Goal: Information Seeking & Learning: Learn about a topic

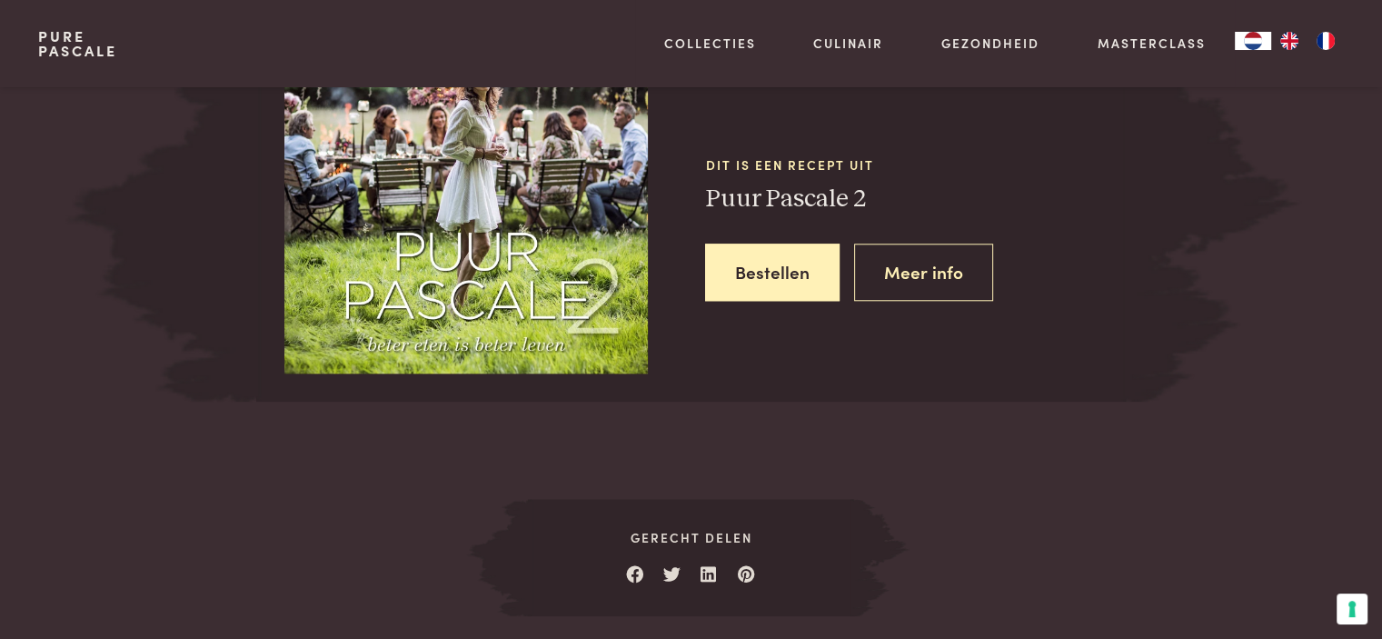
scroll to position [1708, 0]
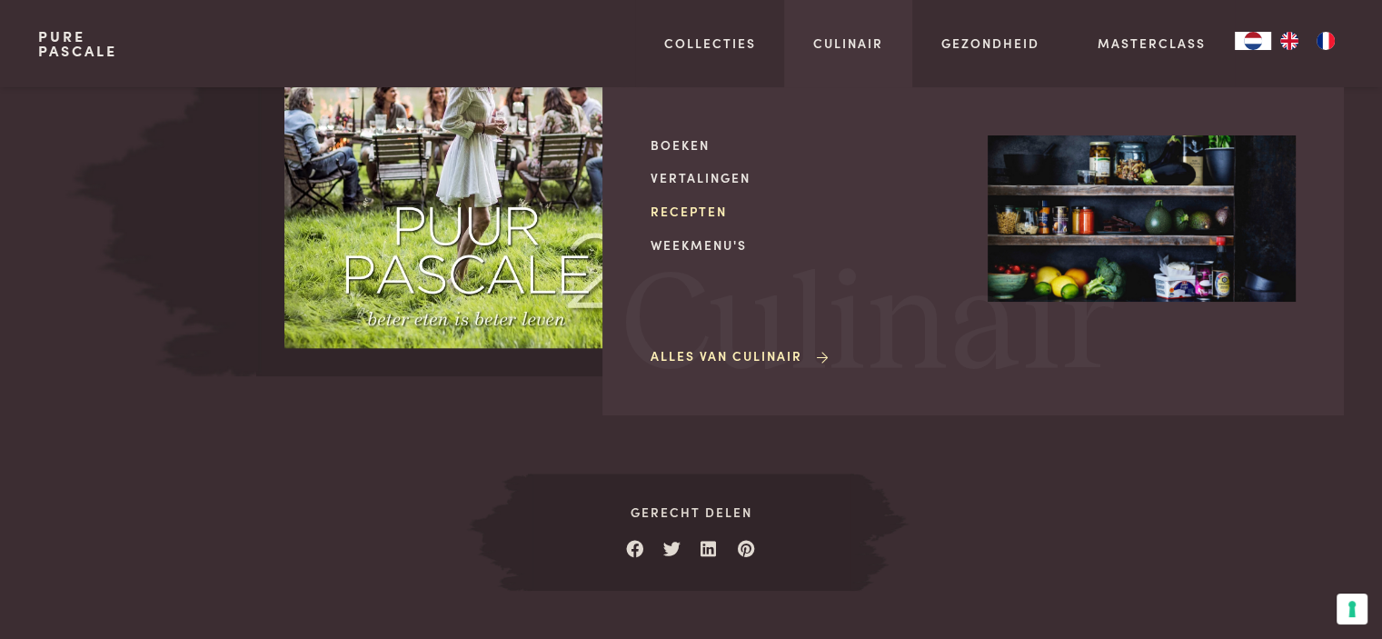
click at [699, 202] on link "Recepten" at bounding box center [804, 211] width 308 height 19
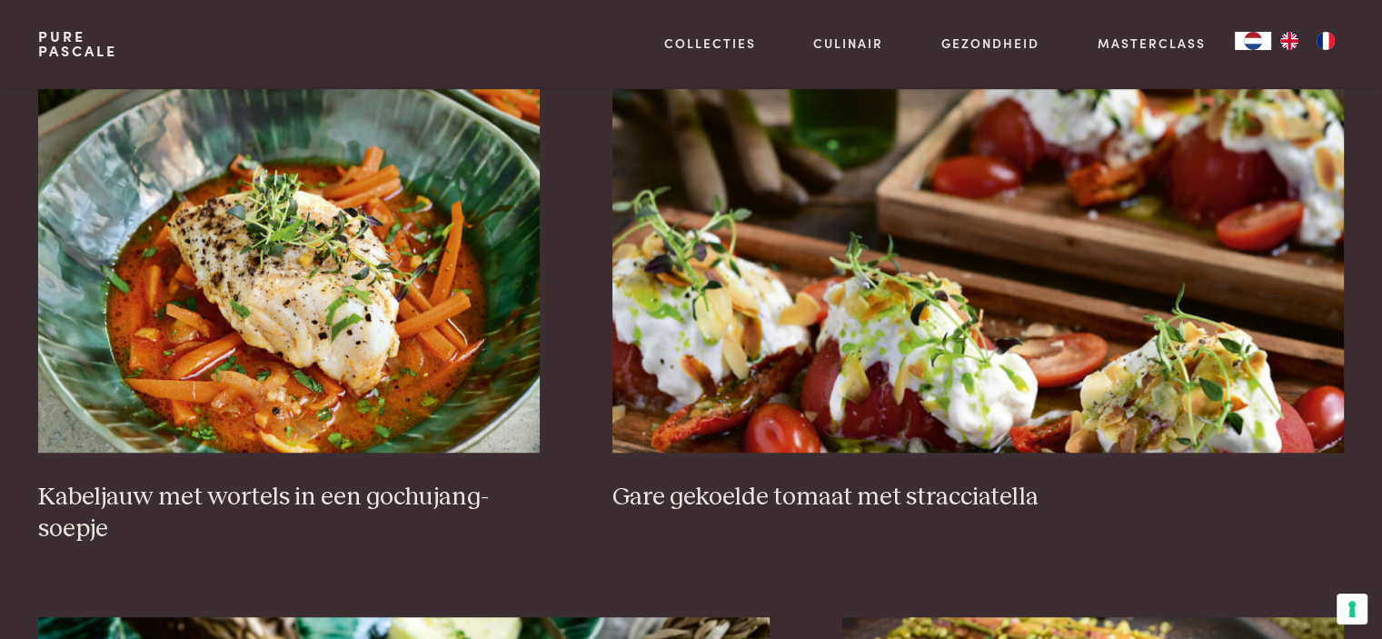
scroll to position [1279, 0]
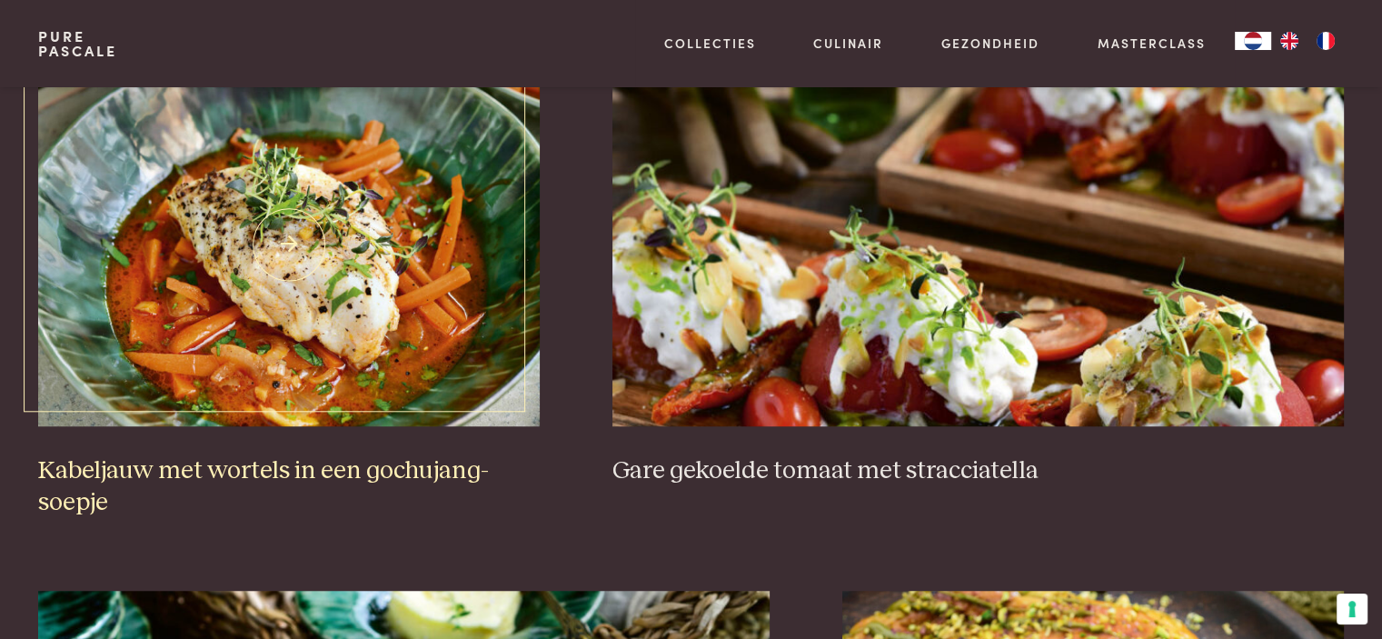
click at [342, 271] on img at bounding box center [288, 244] width 501 height 363
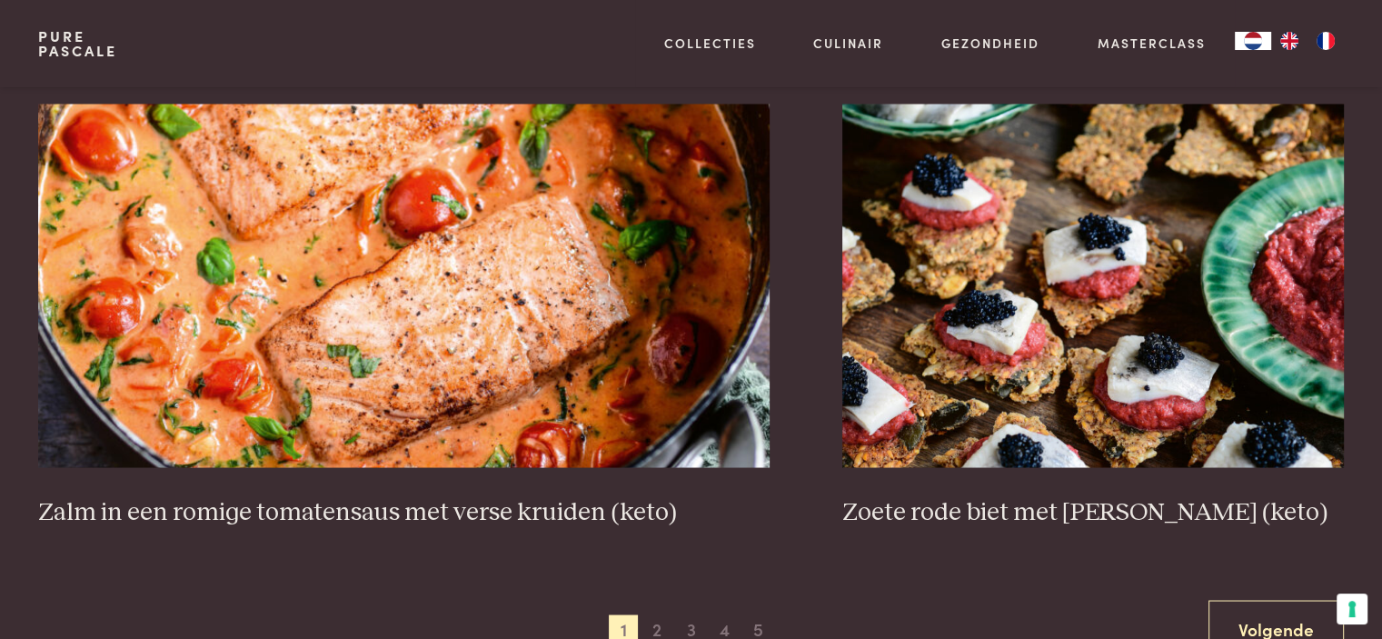
scroll to position [3411, 0]
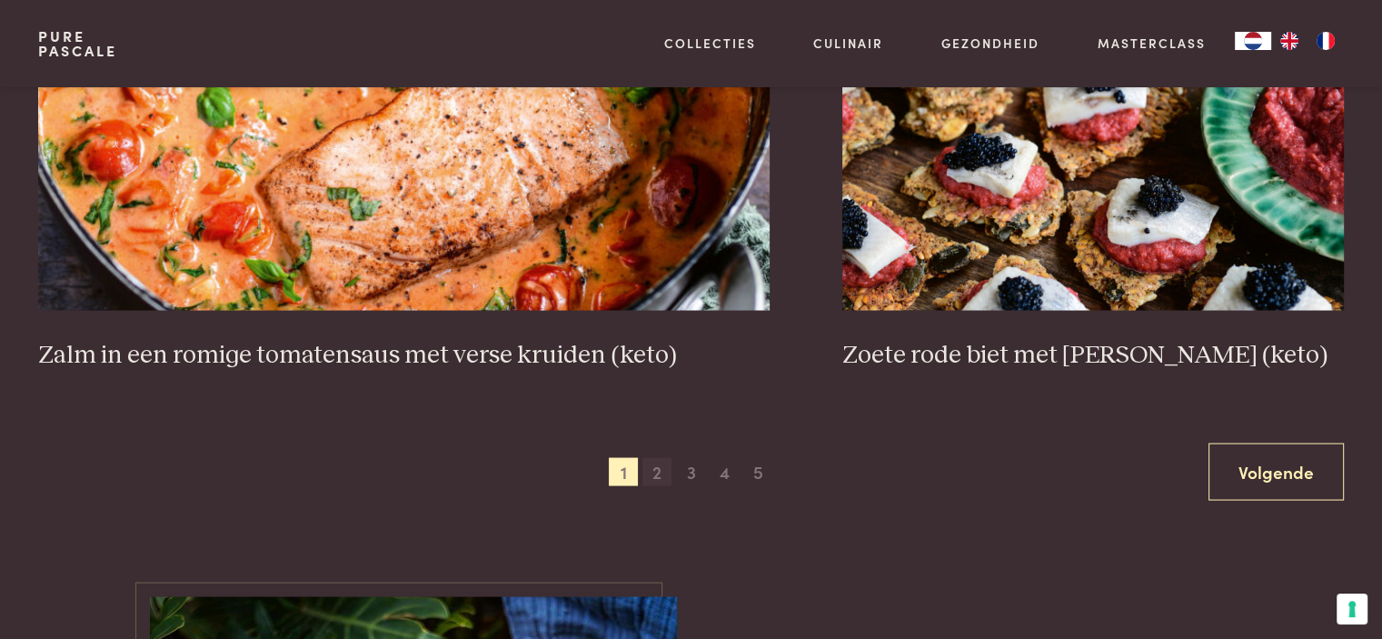
click at [656, 474] on span "2" at bounding box center [656, 471] width 29 height 29
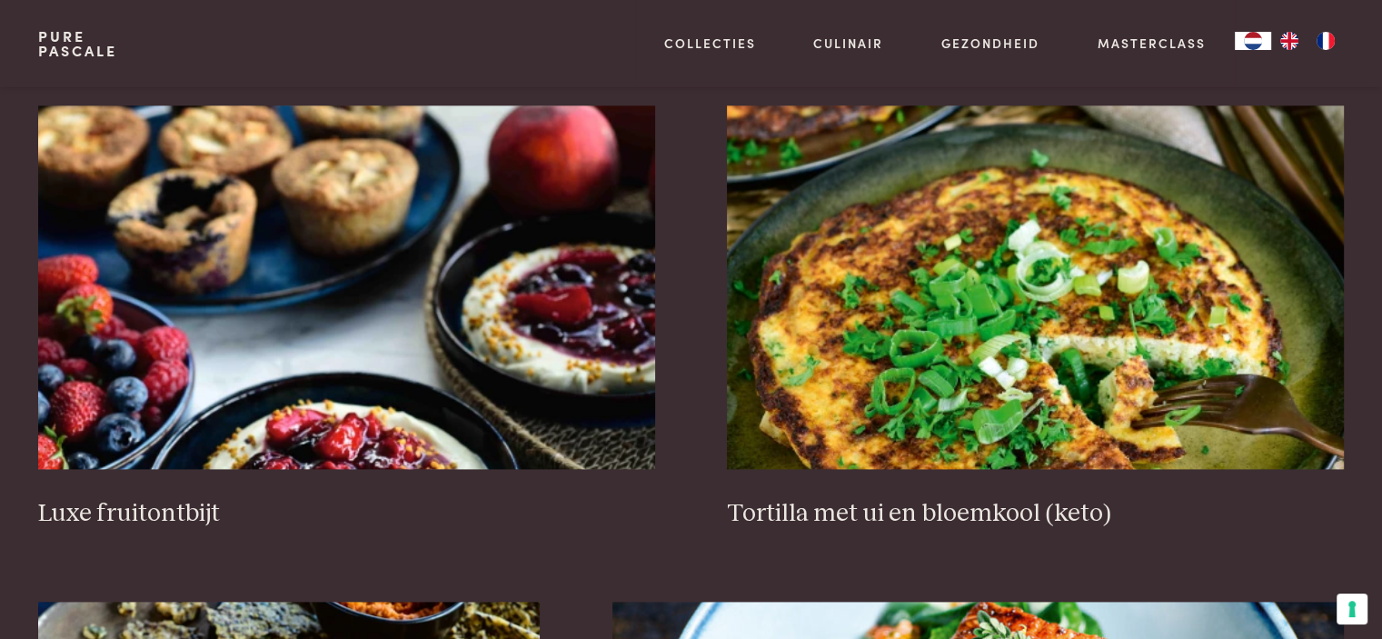
scroll to position [2259, 0]
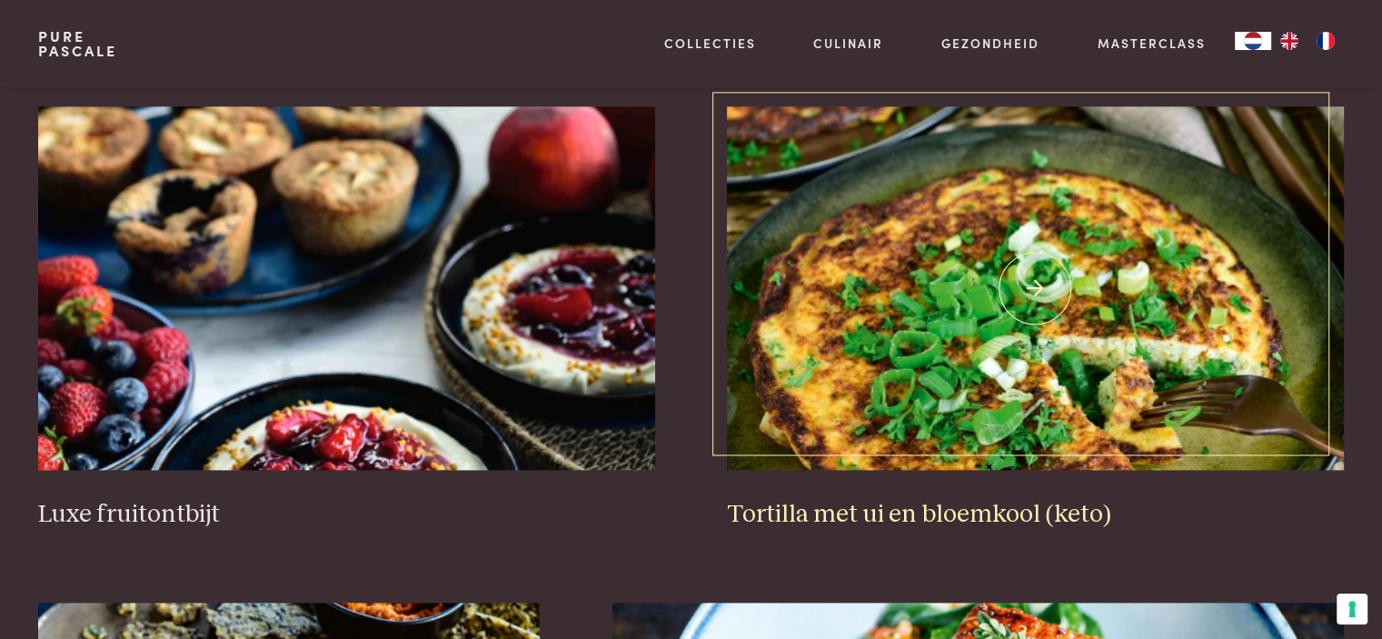
click at [967, 362] on img at bounding box center [1035, 287] width 616 height 363
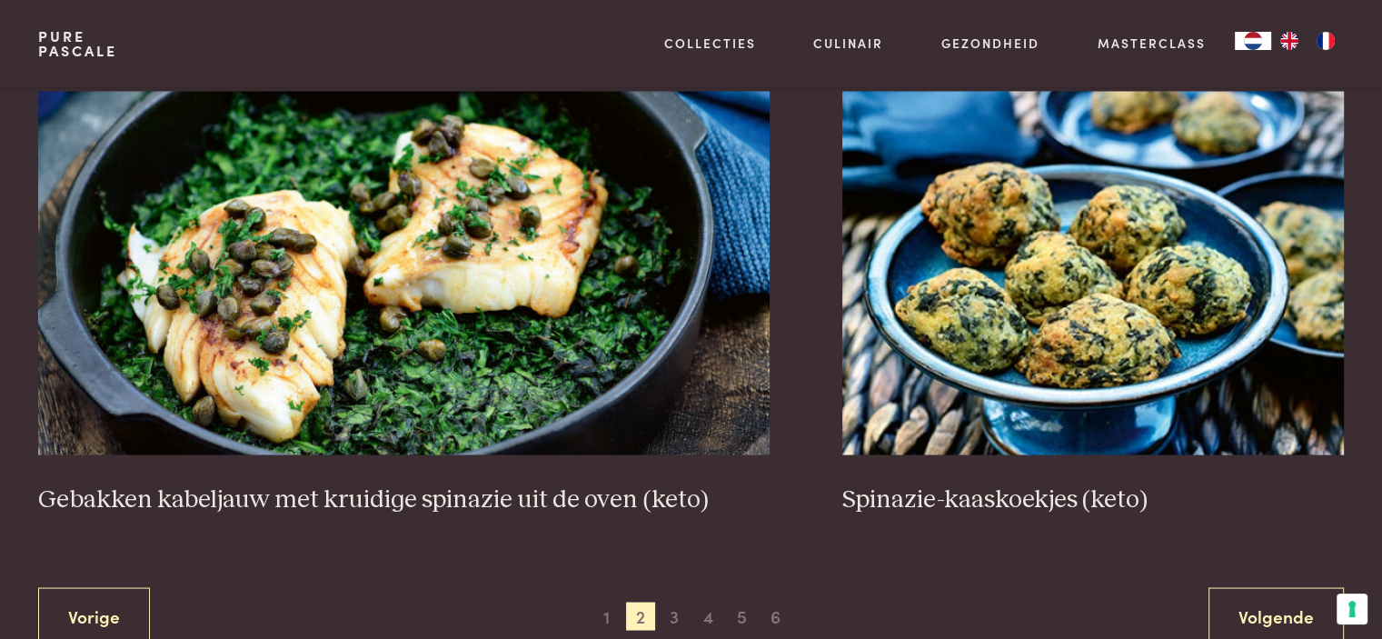
scroll to position [3273, 0]
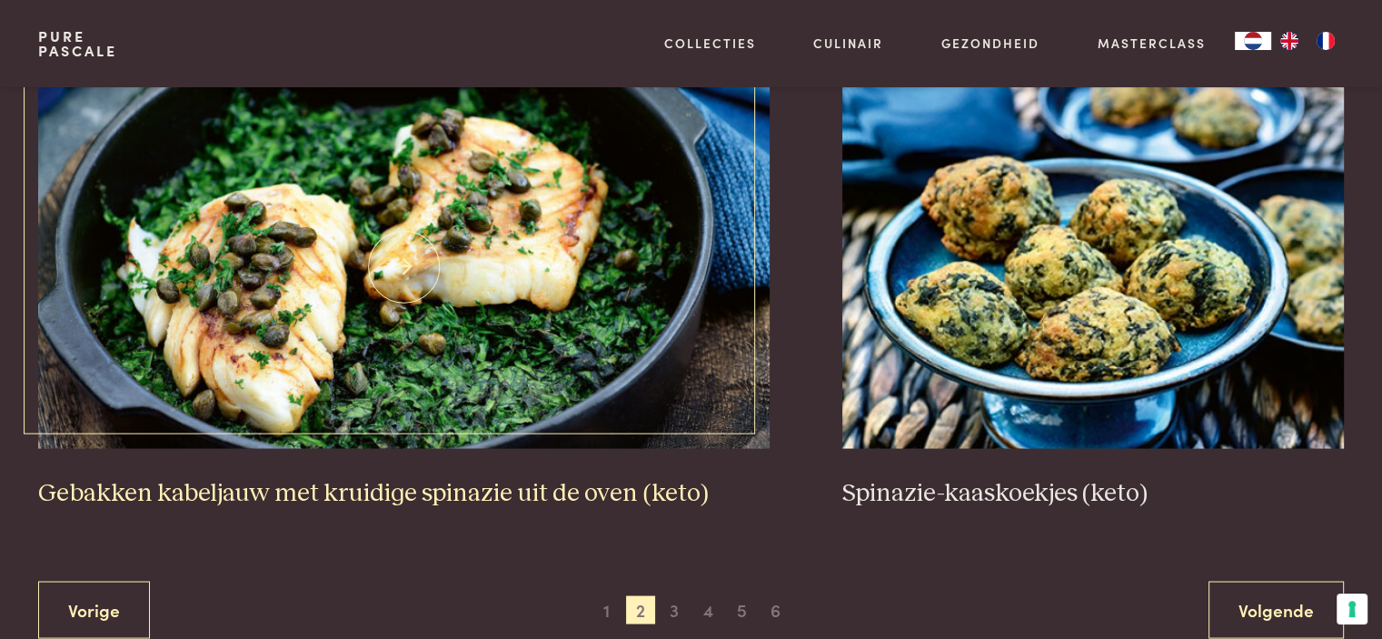
click at [534, 295] on img at bounding box center [403, 265] width 731 height 363
click at [672, 609] on span "3" at bounding box center [674, 609] width 29 height 29
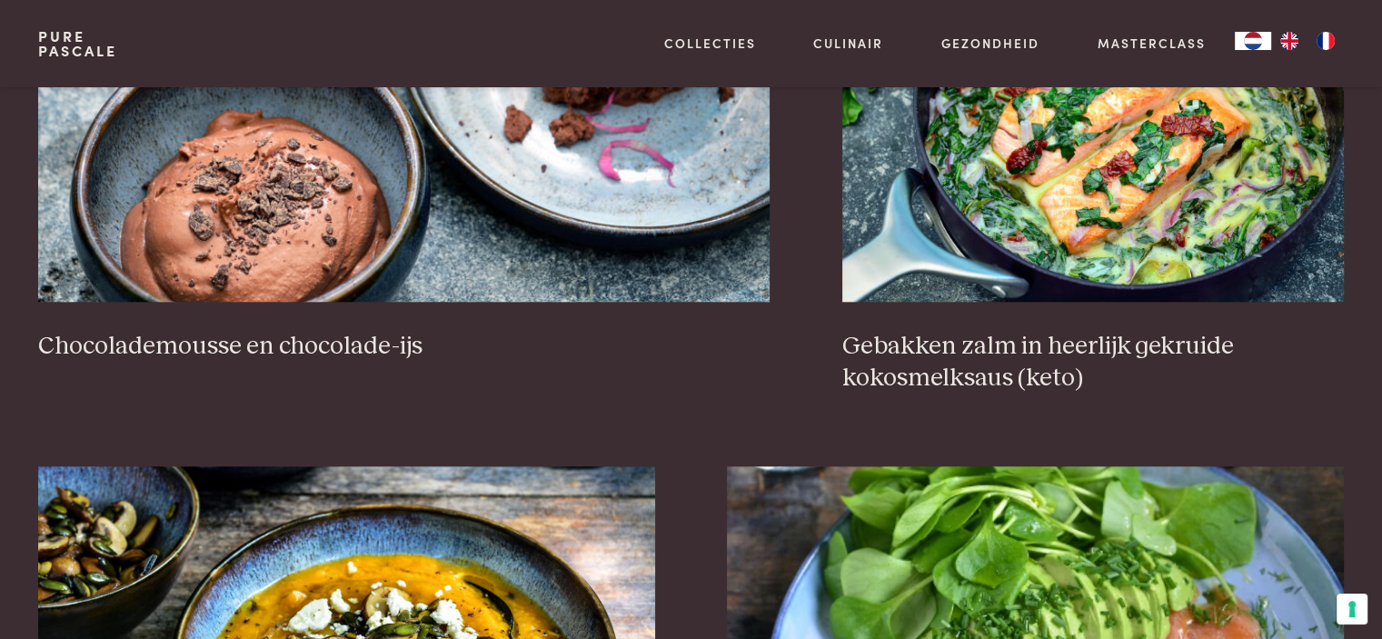
scroll to position [1964, 0]
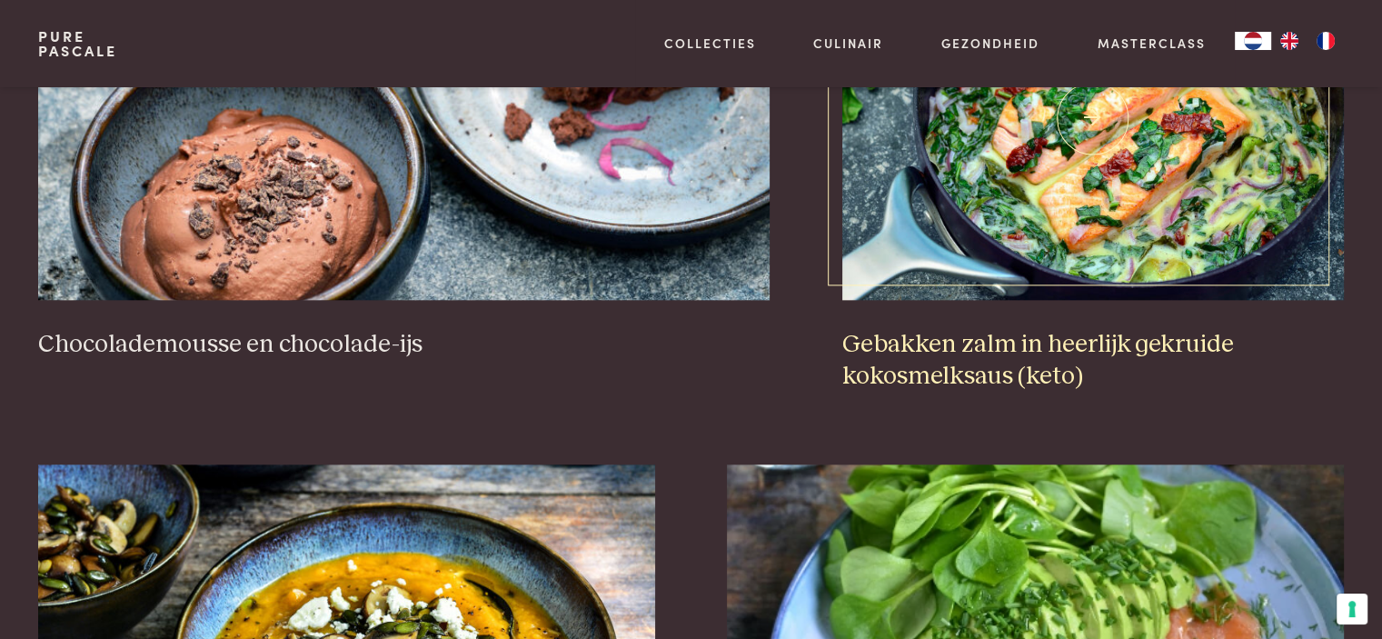
click at [1146, 256] on img at bounding box center [1092, 117] width 501 height 363
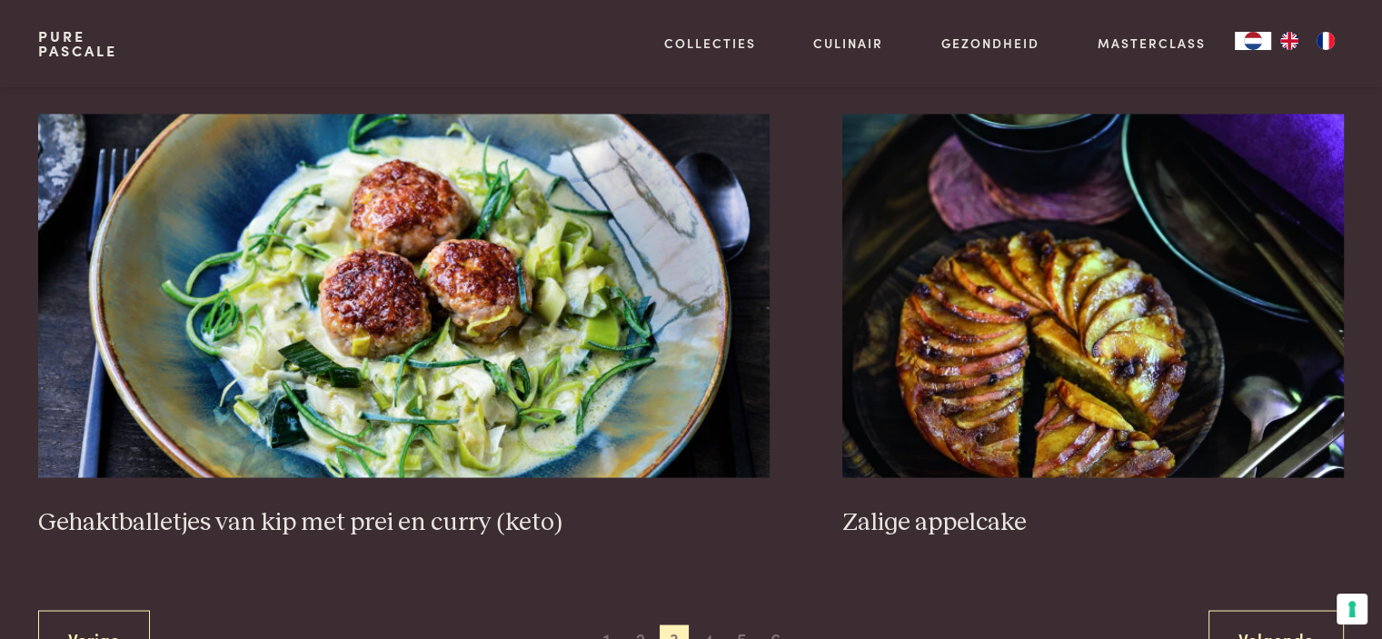
scroll to position [3308, 0]
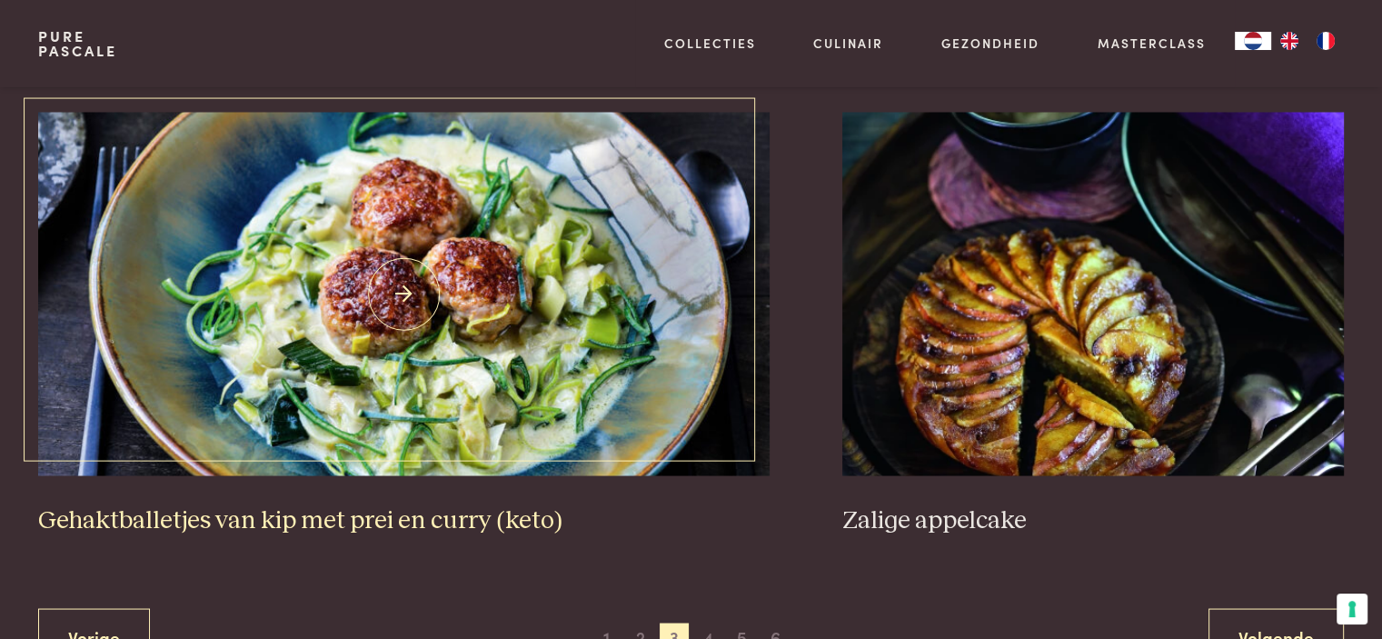
click at [289, 370] on img at bounding box center [403, 293] width 731 height 363
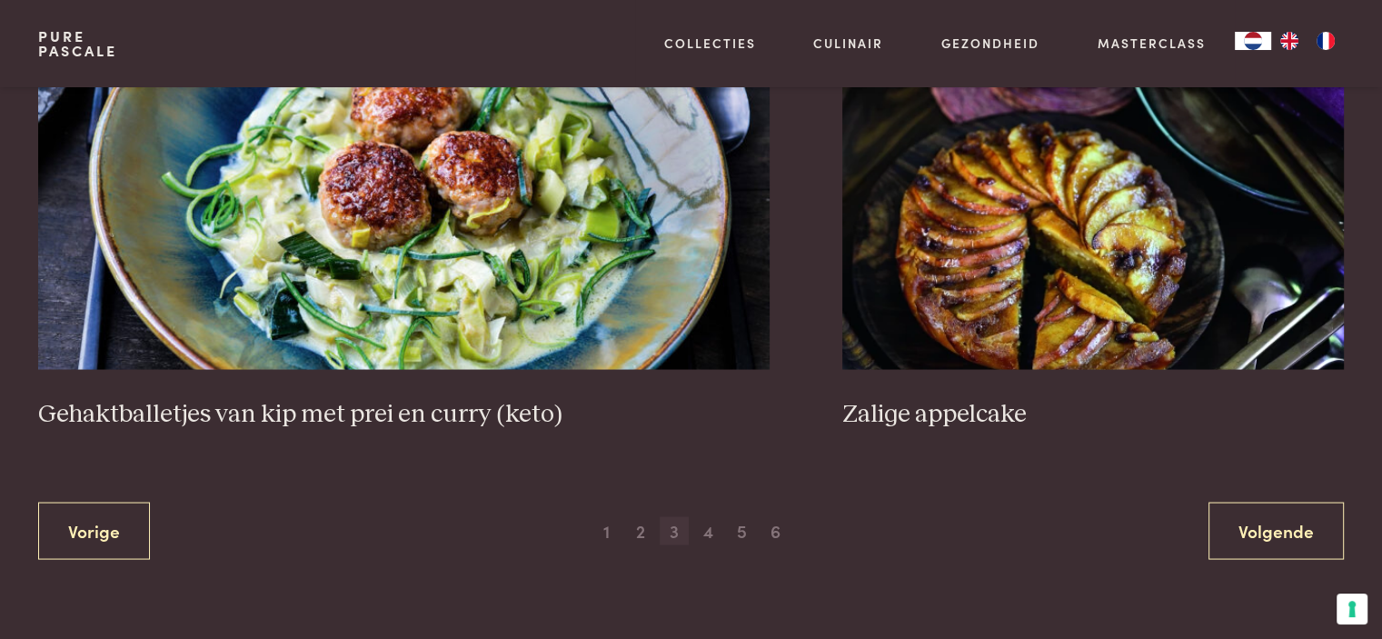
scroll to position [3416, 0]
click at [705, 532] on span "4" at bounding box center [707, 529] width 29 height 29
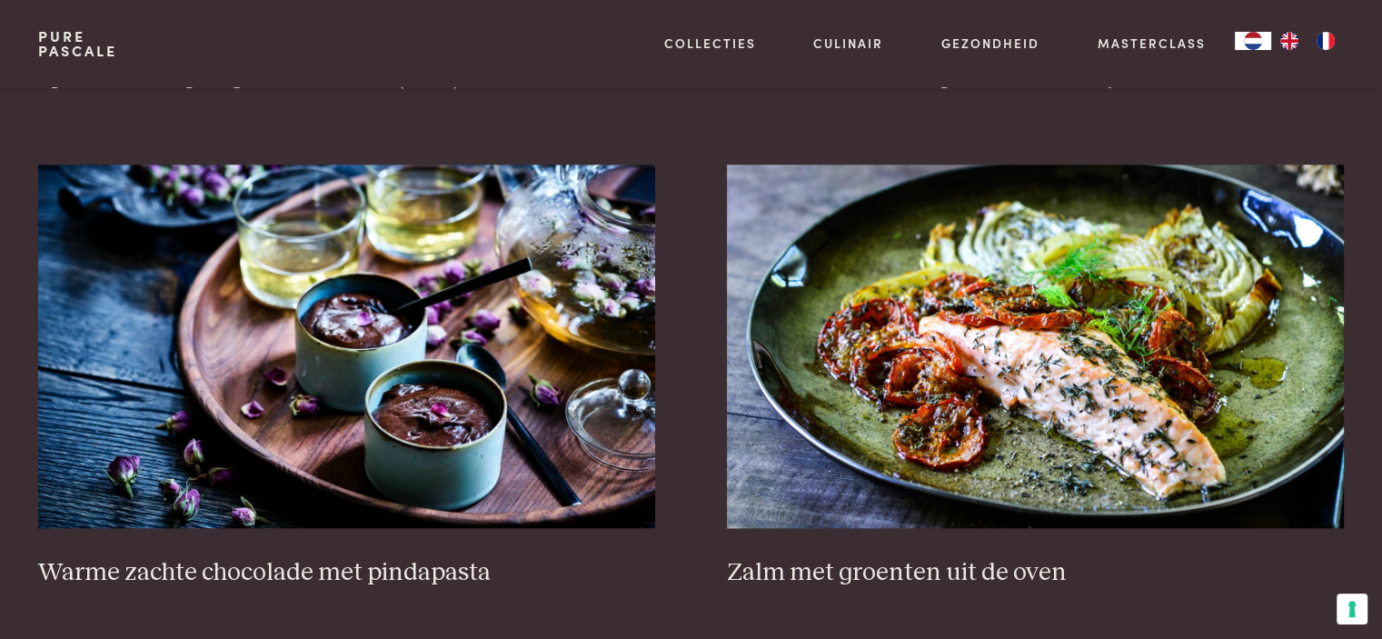
scroll to position [2202, 0]
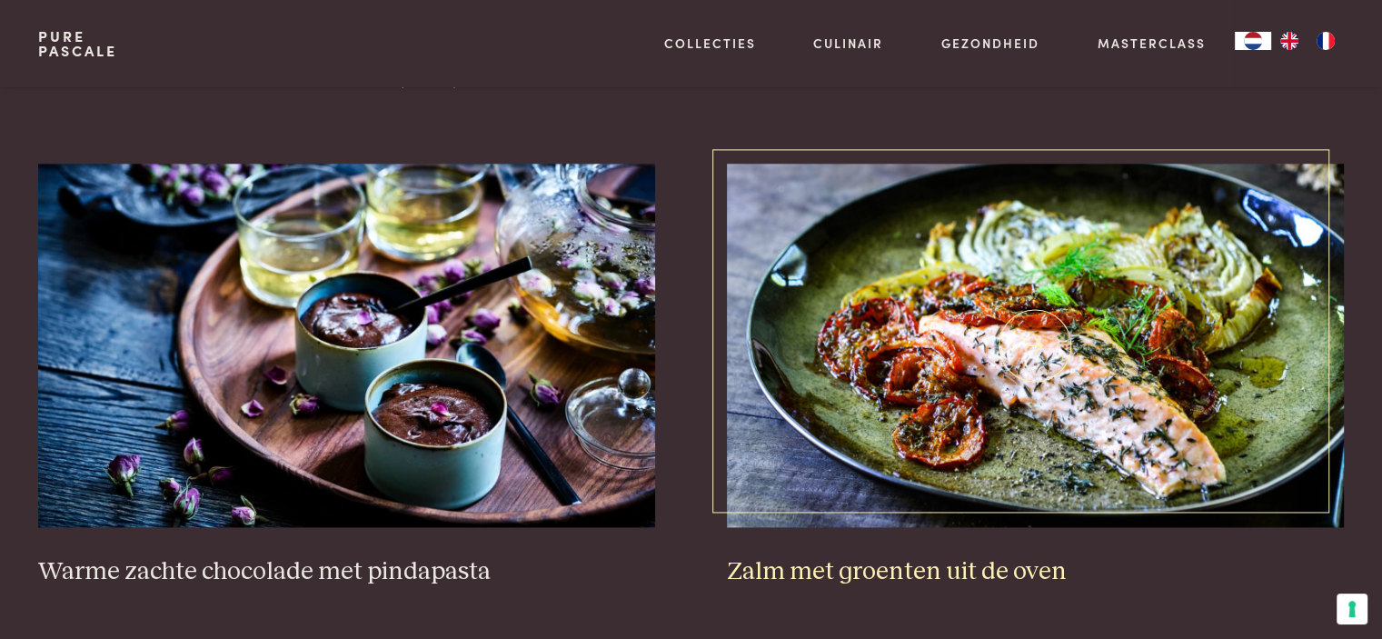
click at [912, 413] on img at bounding box center [1035, 345] width 616 height 363
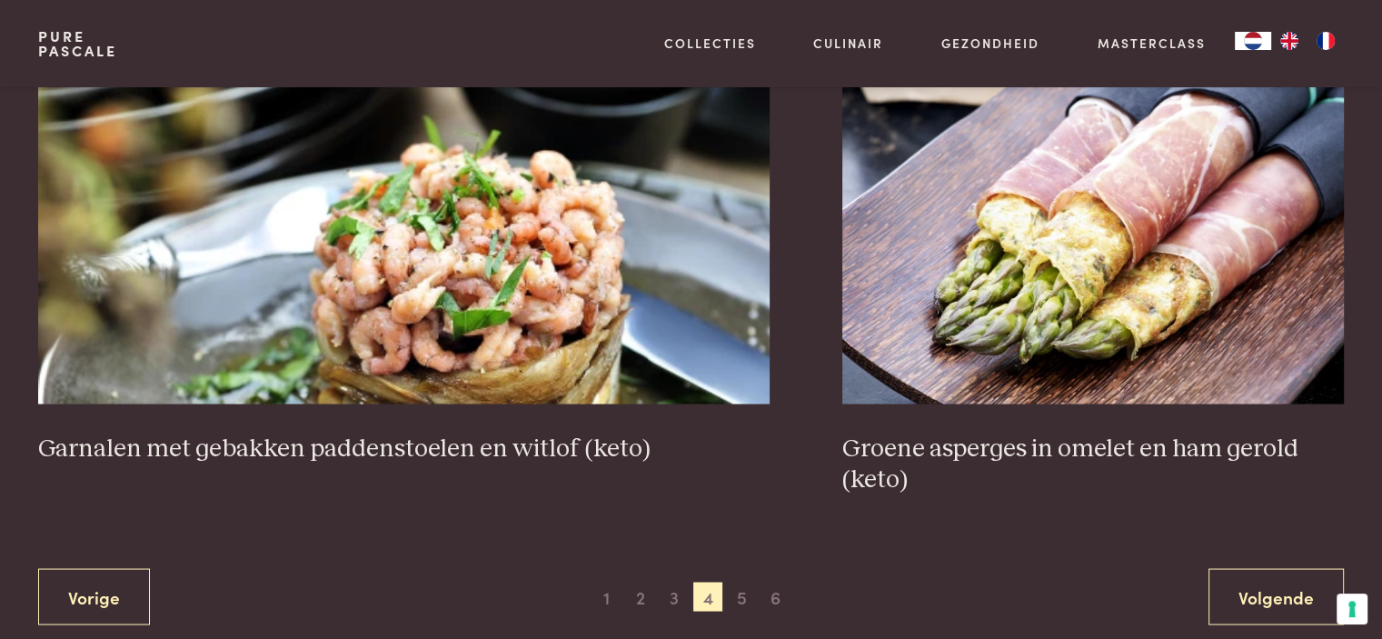
scroll to position [3318, 0]
click at [738, 595] on span "5" at bounding box center [741, 594] width 29 height 29
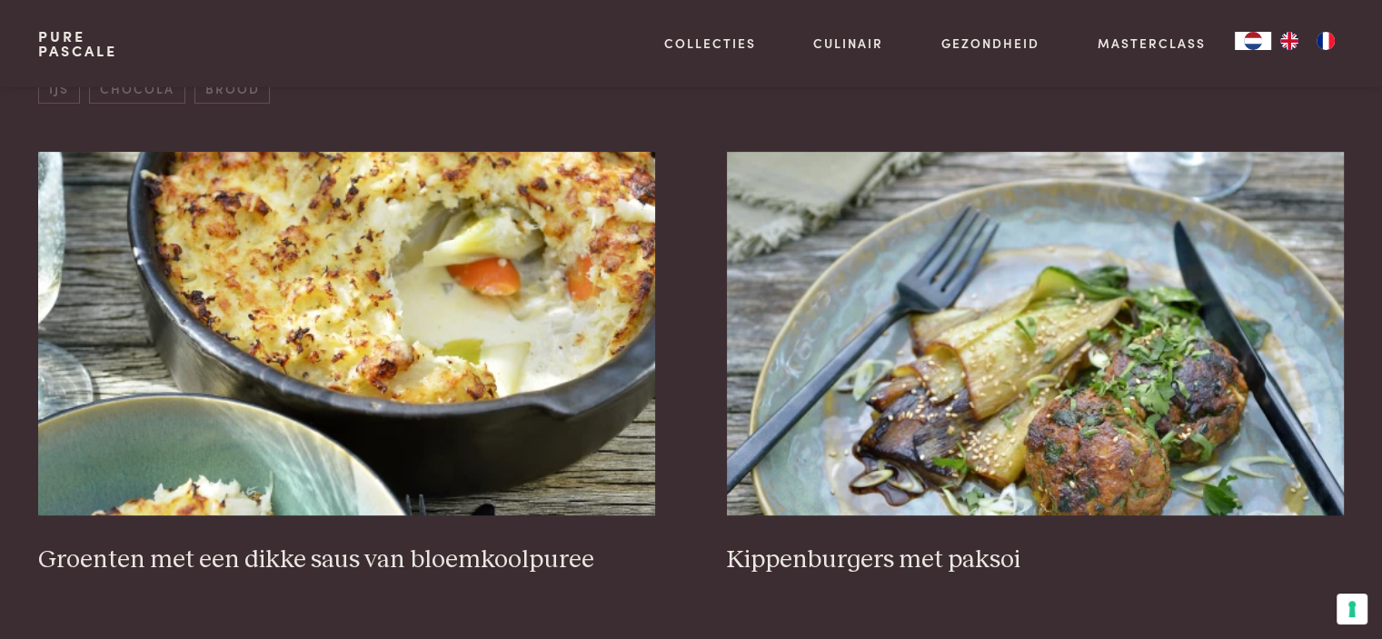
scroll to position [695, 0]
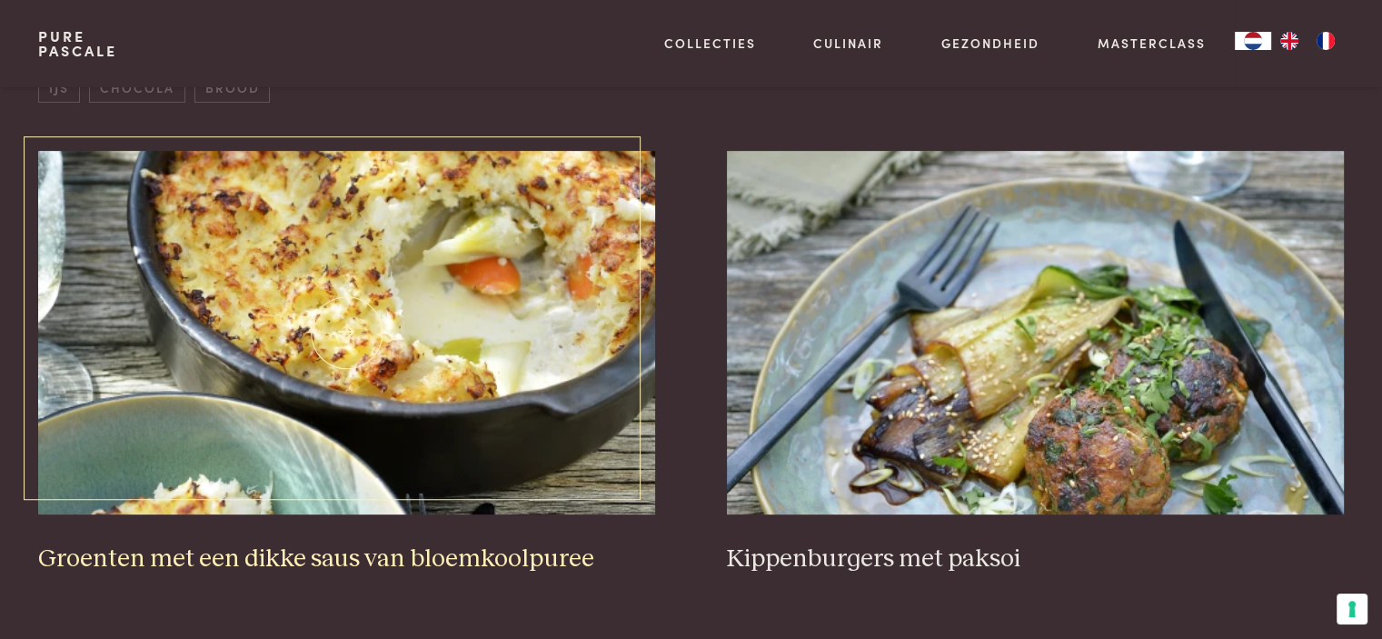
click at [495, 384] on img at bounding box center [346, 332] width 616 height 363
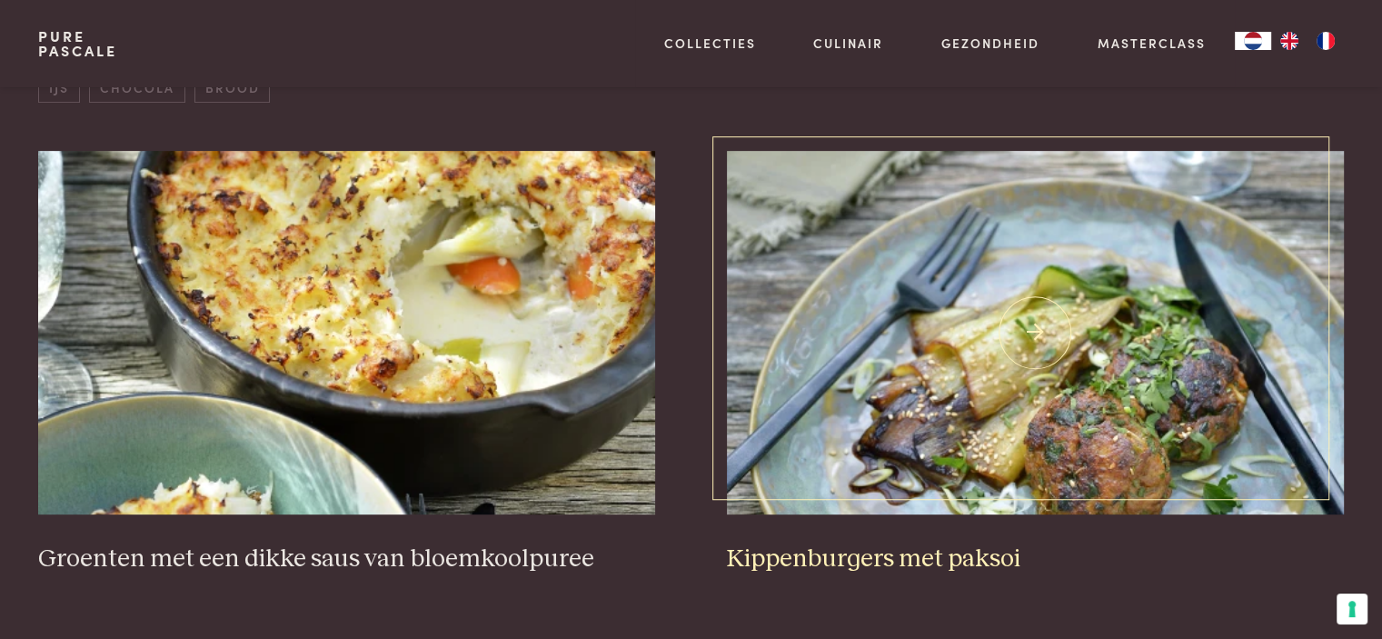
click at [809, 344] on img at bounding box center [1035, 332] width 616 height 363
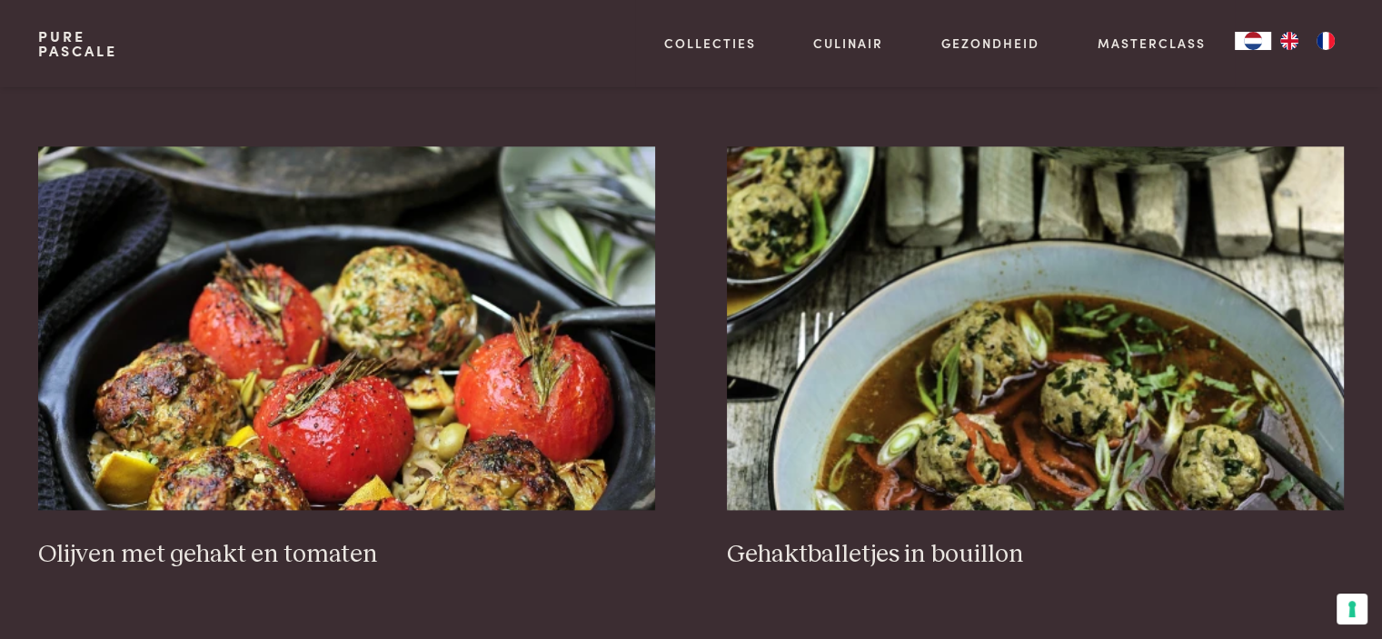
scroll to position [2220, 0]
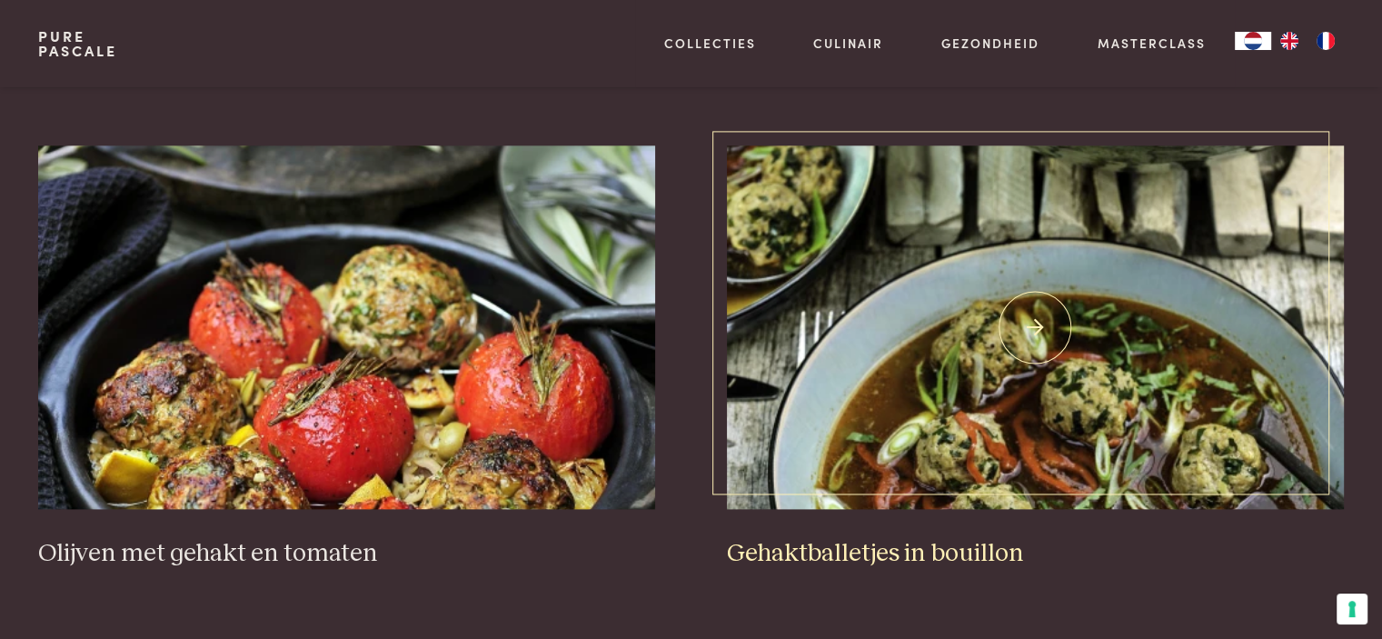
click at [923, 377] on img at bounding box center [1035, 326] width 616 height 363
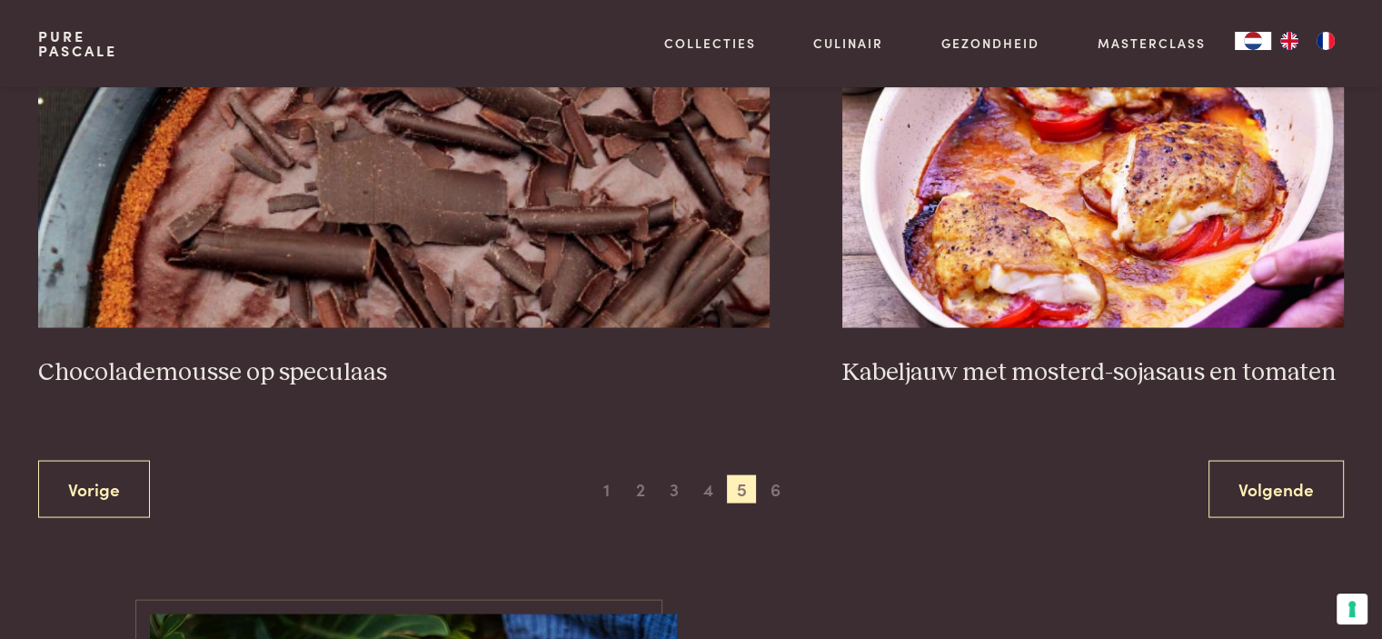
scroll to position [3400, 0]
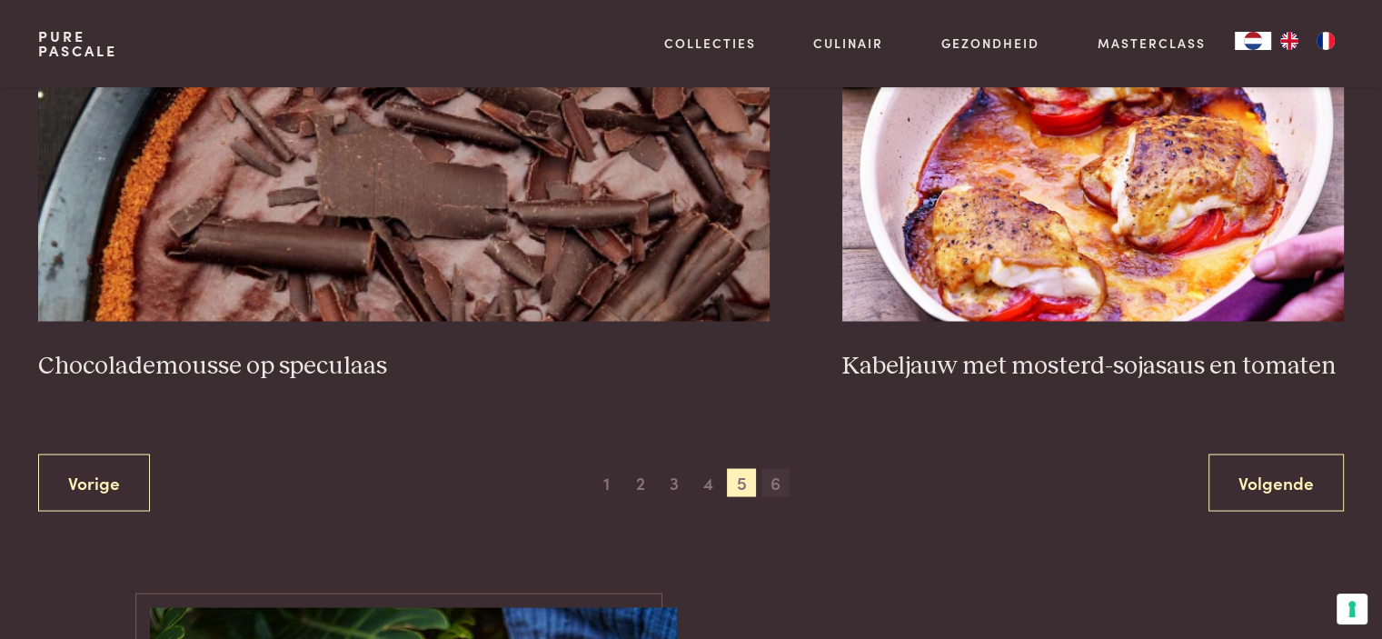
click at [773, 486] on span "6" at bounding box center [775, 482] width 29 height 29
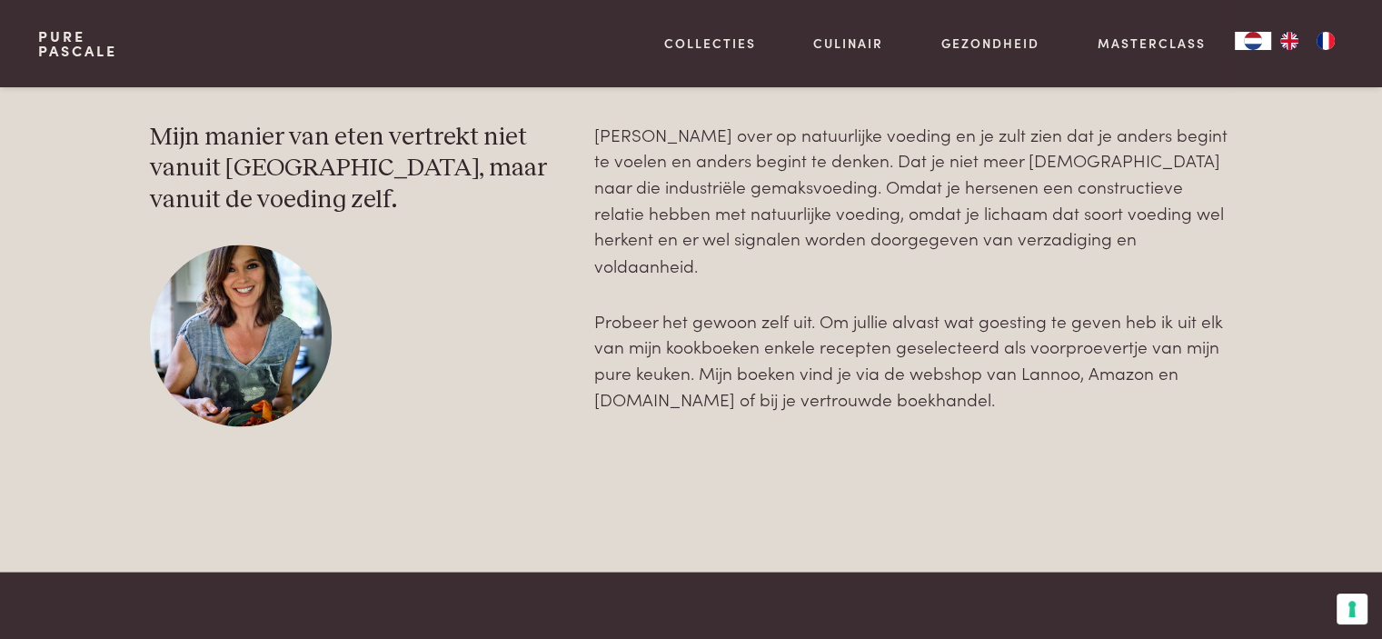
scroll to position [3205, 0]
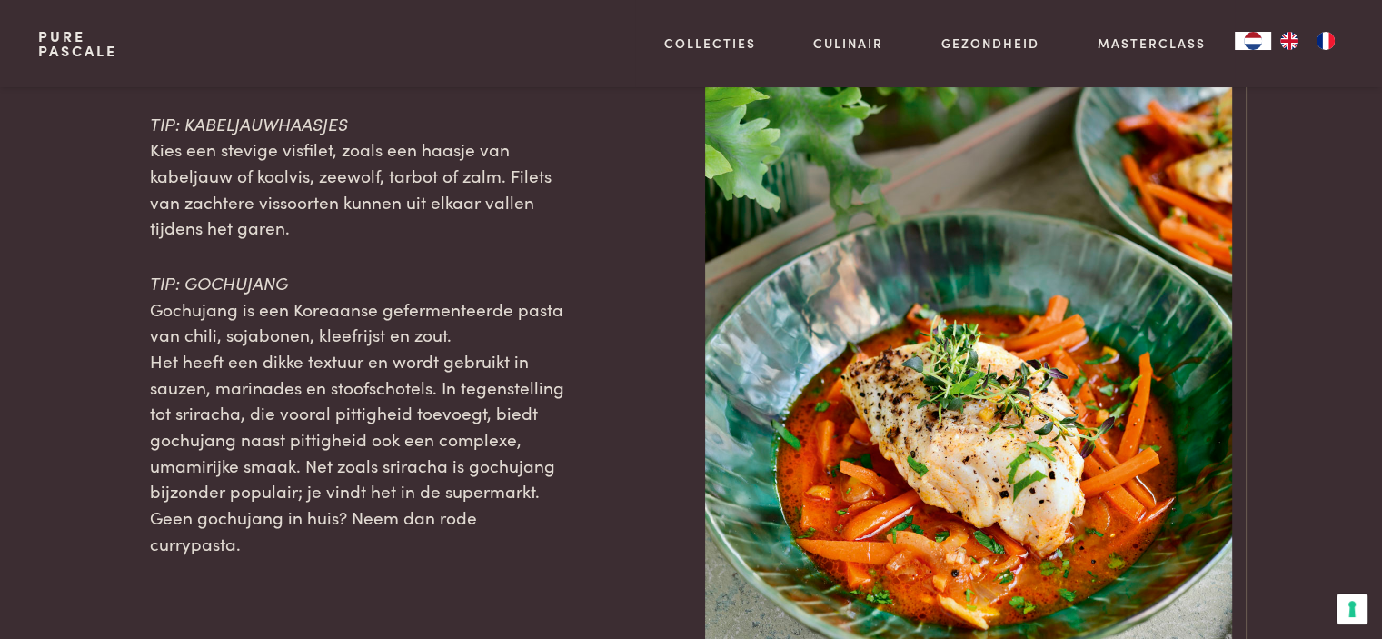
scroll to position [1881, 0]
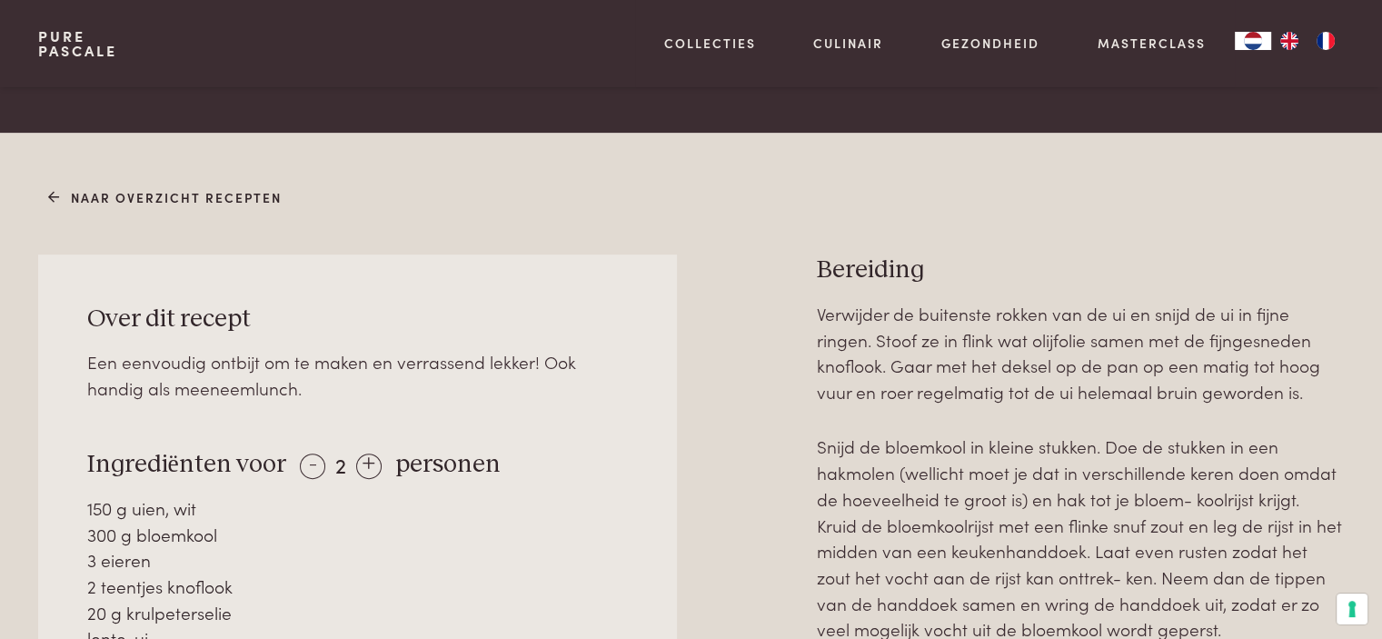
scroll to position [843, 0]
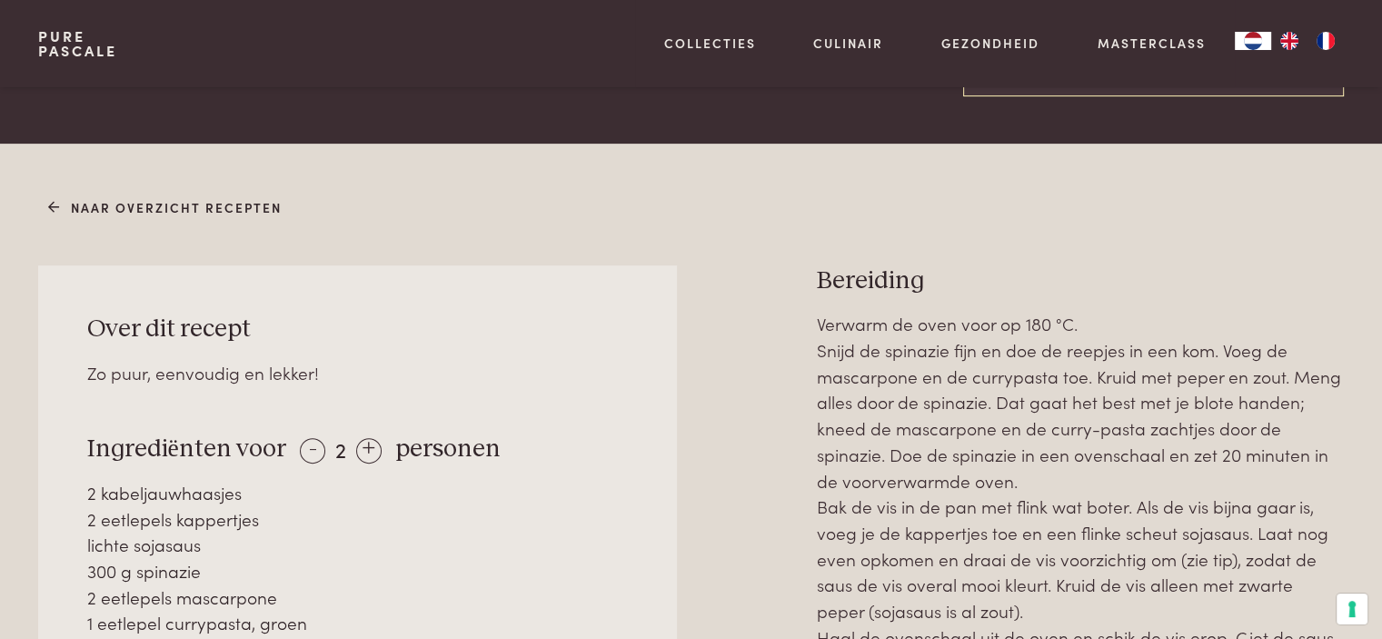
scroll to position [737, 0]
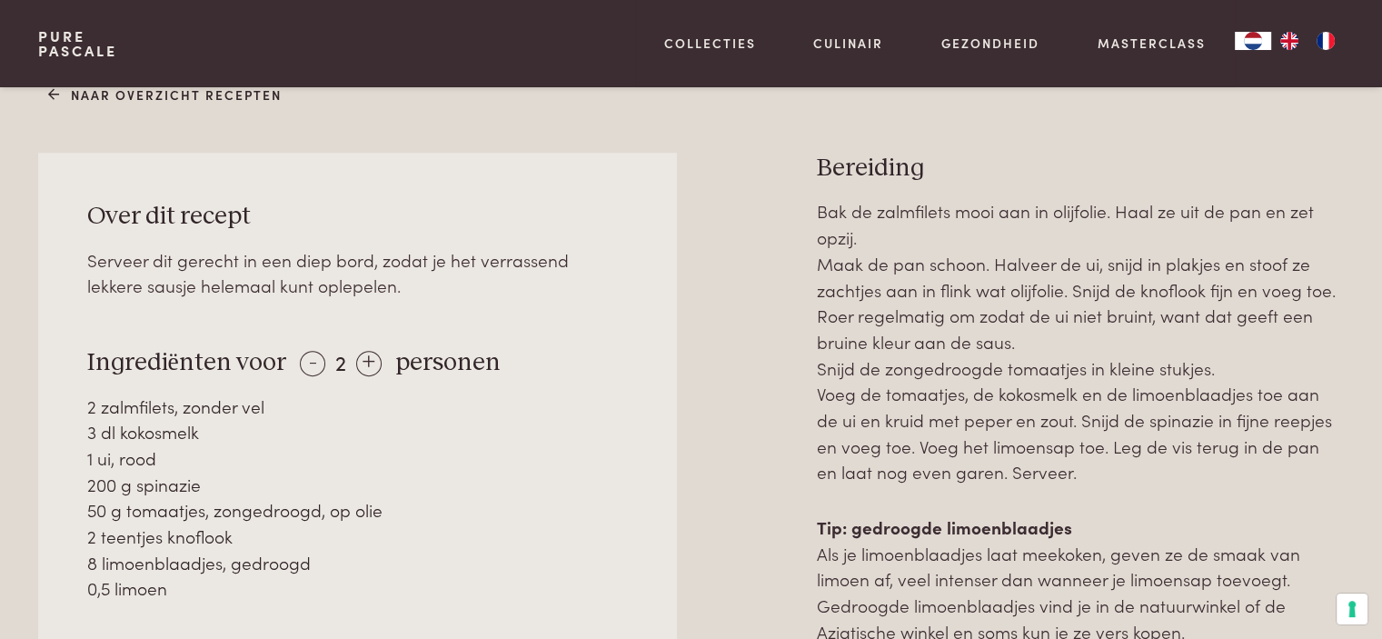
scroll to position [745, 0]
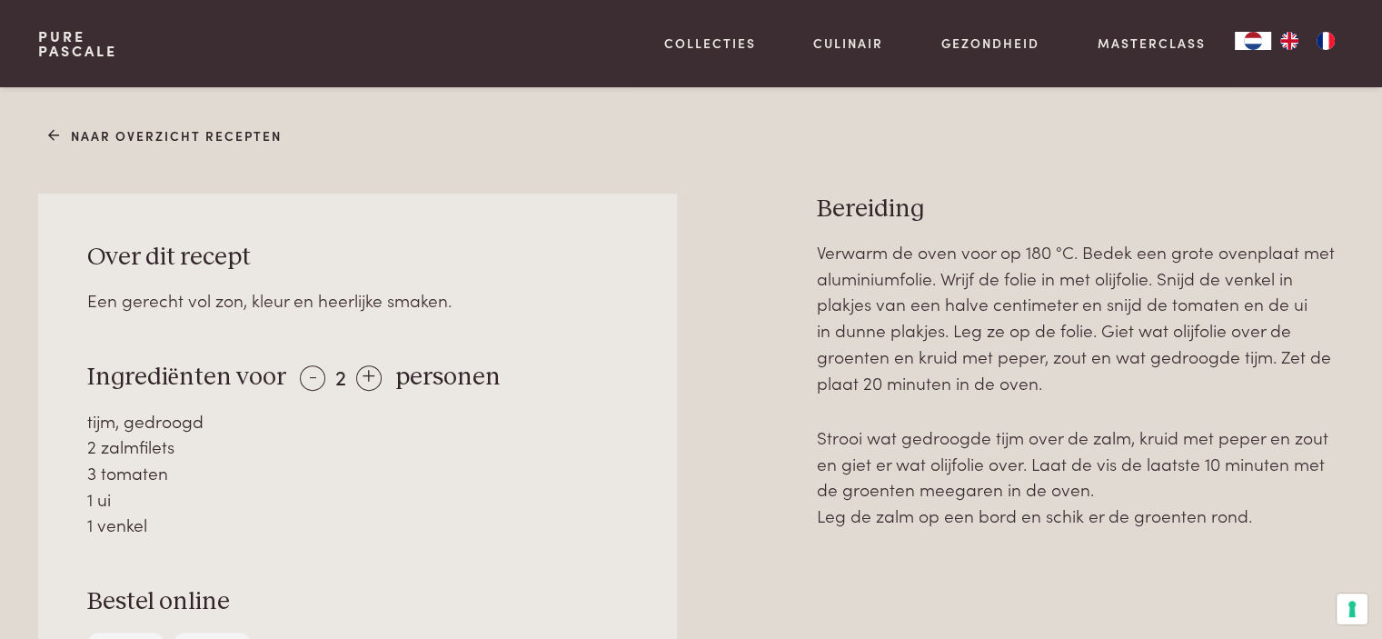
scroll to position [701, 0]
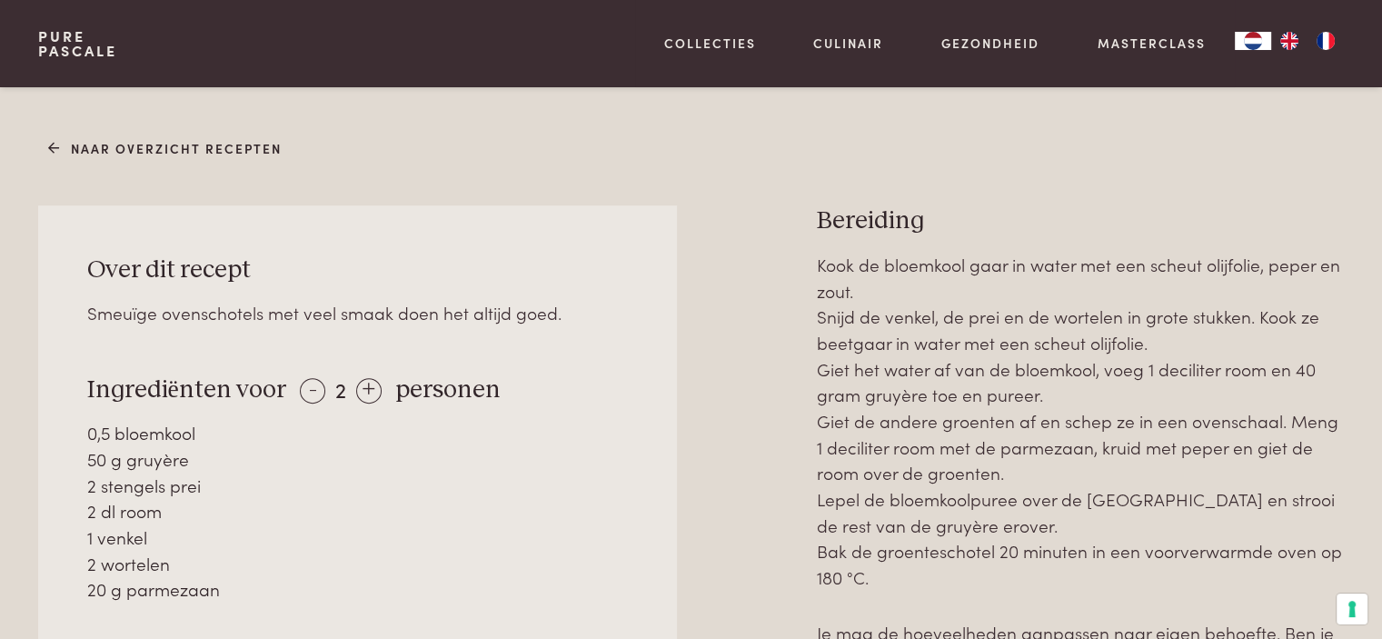
scroll to position [700, 0]
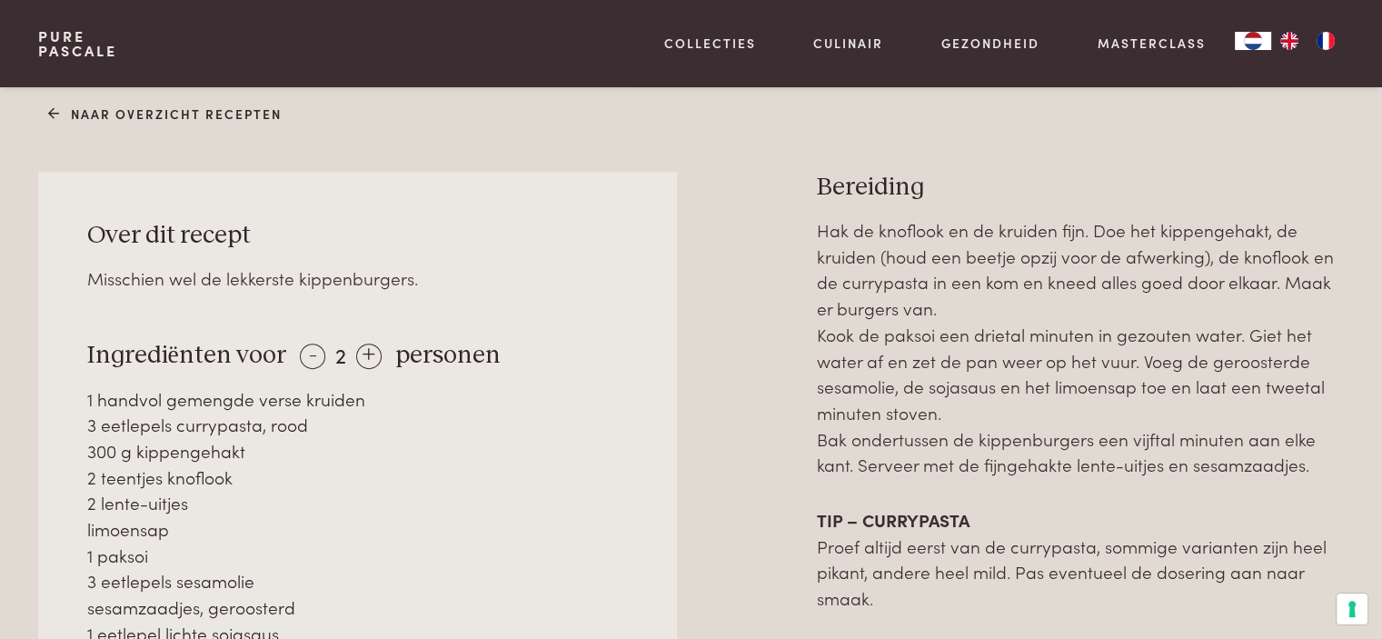
scroll to position [799, 0]
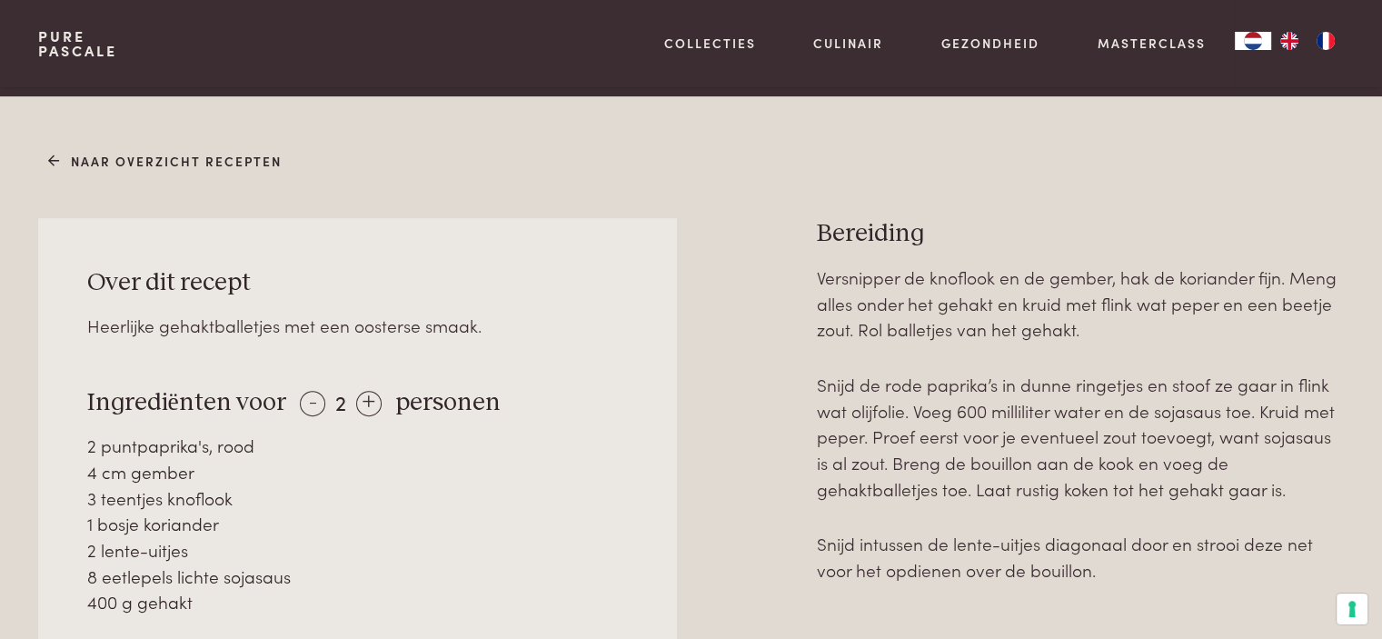
scroll to position [707, 0]
